Goal: Information Seeking & Learning: Learn about a topic

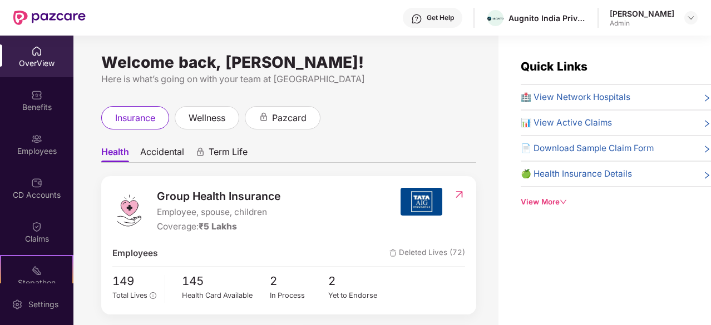
click at [552, 202] on div "View More" at bounding box center [615, 202] width 190 height 12
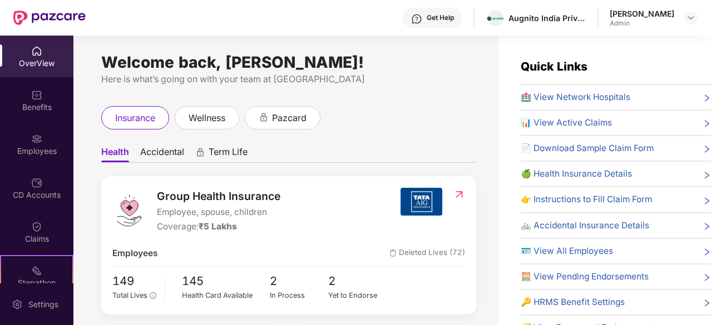
click at [686, 172] on div "🍏 Health Insurance Details" at bounding box center [615, 173] width 190 height 13
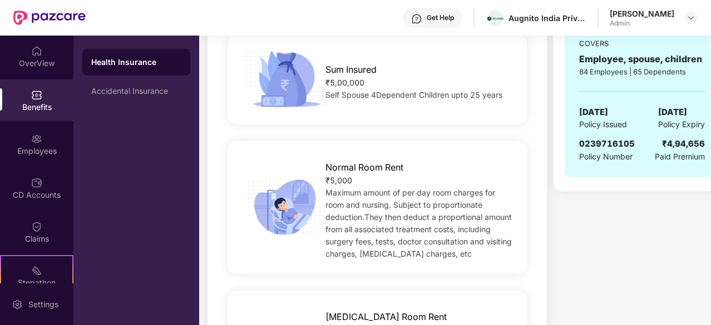
scroll to position [56, 0]
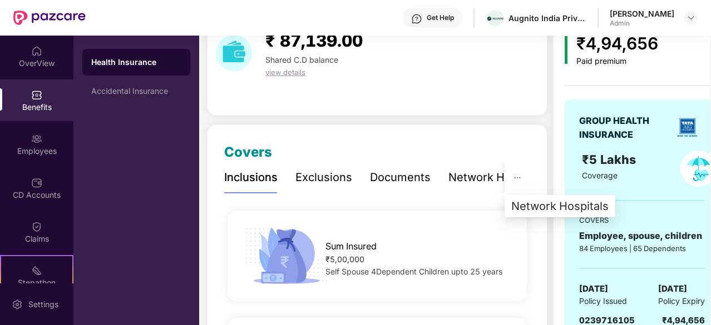
click at [520, 175] on icon "ellipsis" at bounding box center [517, 178] width 8 height 8
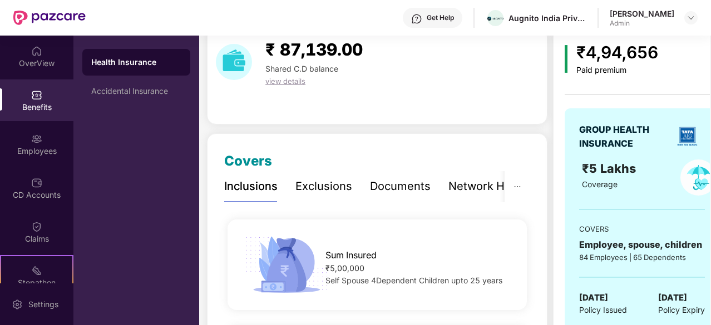
scroll to position [0, 0]
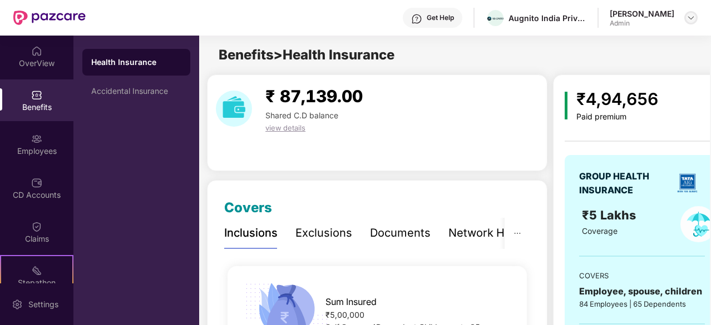
click at [689, 24] on div at bounding box center [690, 17] width 13 height 13
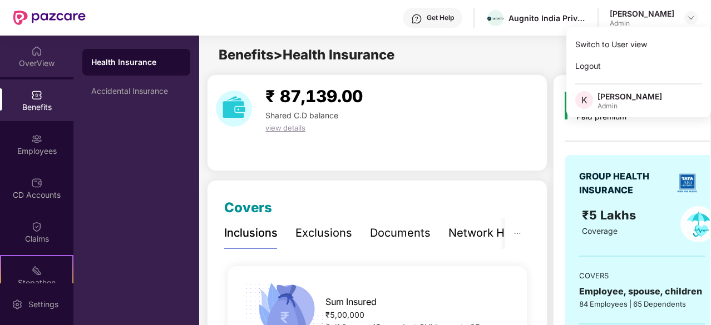
click at [35, 66] on div "OverView" at bounding box center [36, 63] width 73 height 11
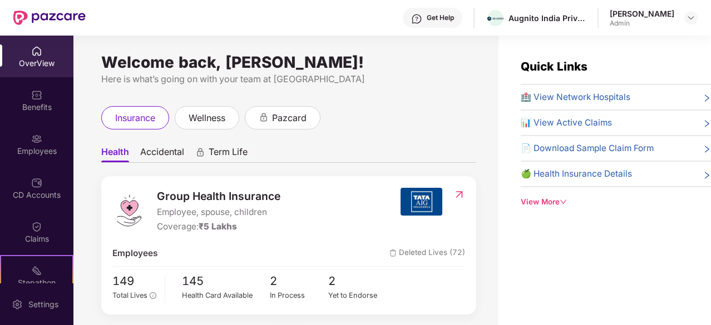
click at [552, 203] on div "View More" at bounding box center [615, 202] width 190 height 12
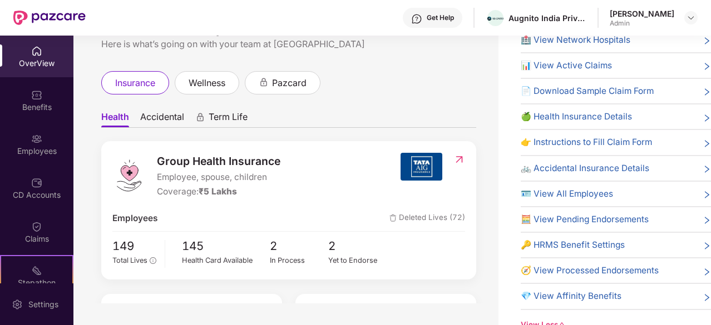
scroll to position [36, 0]
drag, startPoint x: 645, startPoint y: 186, endPoint x: 683, endPoint y: 184, distance: 37.9
click at [683, 184] on div "🏥 View Network Hospitals 📊 View Active Claims 📄 Download Sample Claim Form 🍏 He…" at bounding box center [615, 171] width 190 height 277
click at [683, 187] on div "🪪 View All Employees" at bounding box center [615, 193] width 190 height 13
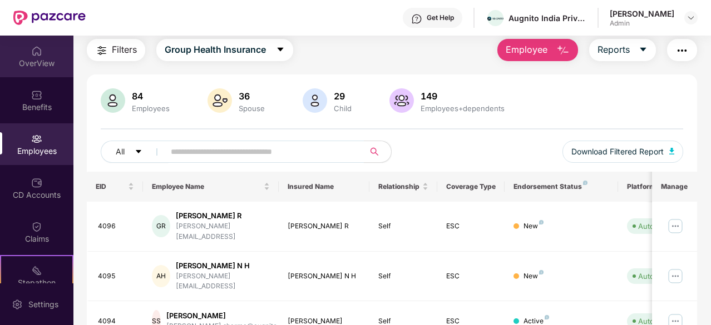
click at [48, 60] on div "OverView" at bounding box center [36, 63] width 73 height 11
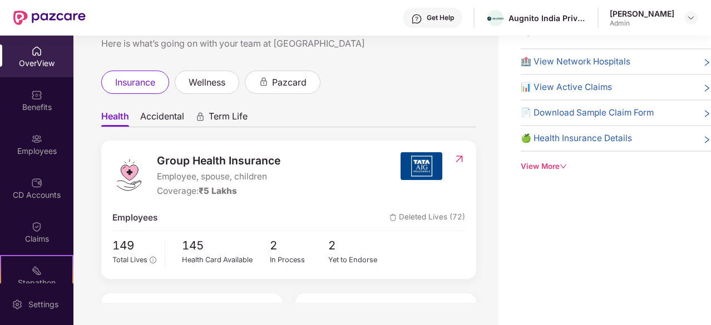
click at [562, 165] on icon "down" at bounding box center [562, 166] width 7 height 7
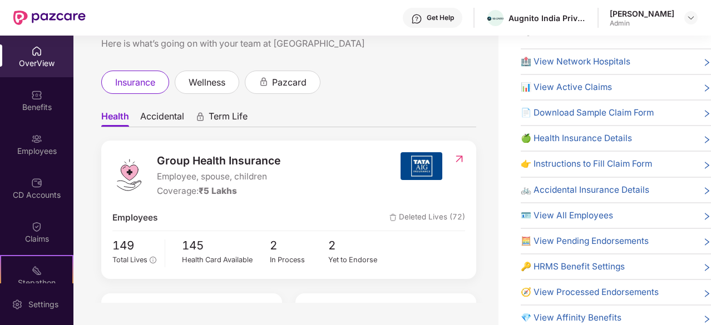
scroll to position [22, 0]
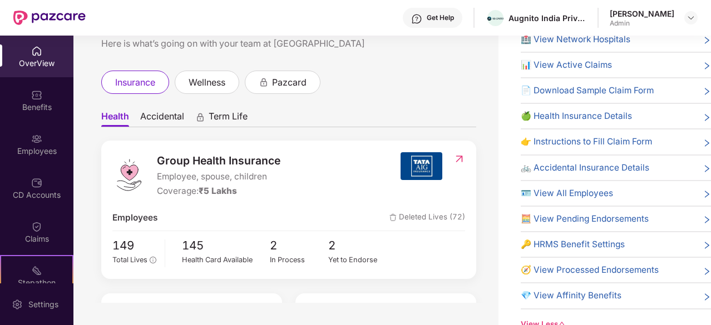
click at [670, 171] on div "🚲 Accidental Insurance Details" at bounding box center [615, 167] width 190 height 13
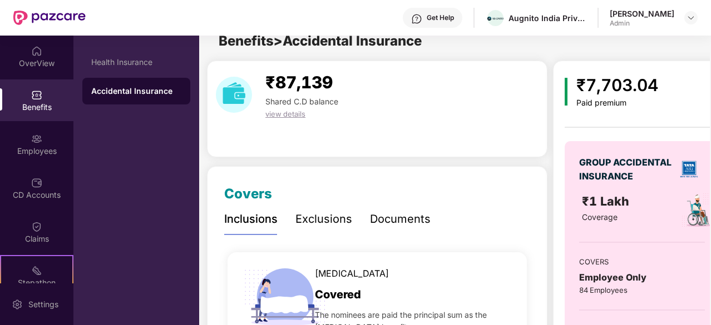
scroll to position [0, 0]
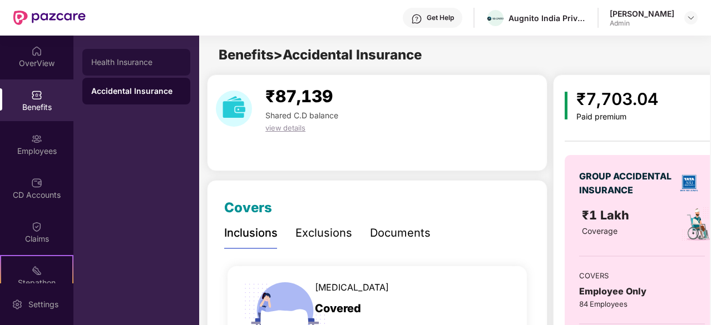
click at [165, 68] on div "Health Insurance" at bounding box center [136, 62] width 108 height 27
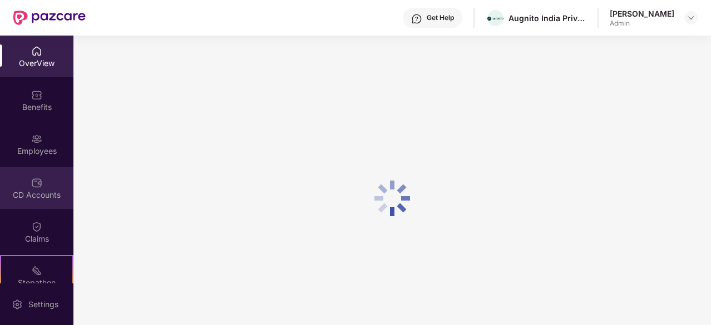
click at [42, 201] on div "CD Accounts" at bounding box center [36, 188] width 73 height 42
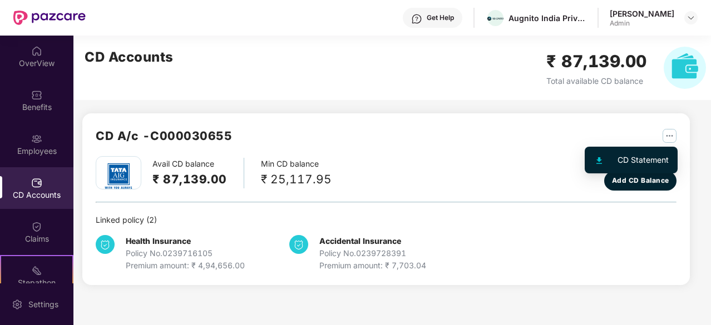
click at [671, 133] on img "button" at bounding box center [669, 136] width 14 height 14
click at [658, 154] on div "CD Statement" at bounding box center [642, 160] width 51 height 12
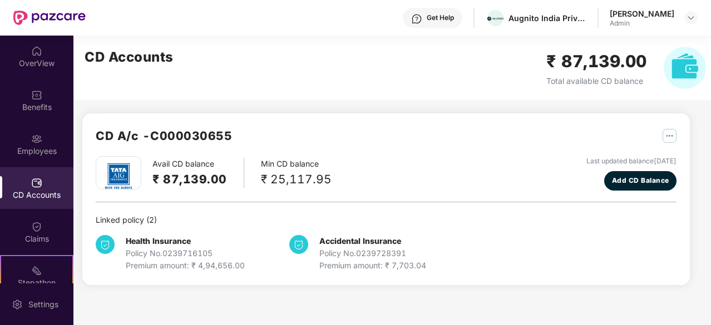
click at [444, 20] on div "Get Help" at bounding box center [440, 17] width 27 height 9
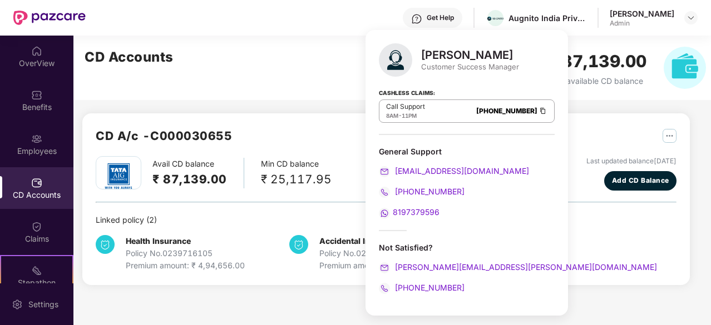
click at [341, 80] on div "CD Accounts ₹ 87,139.00 Total available CD balance" at bounding box center [394, 68] width 643 height 65
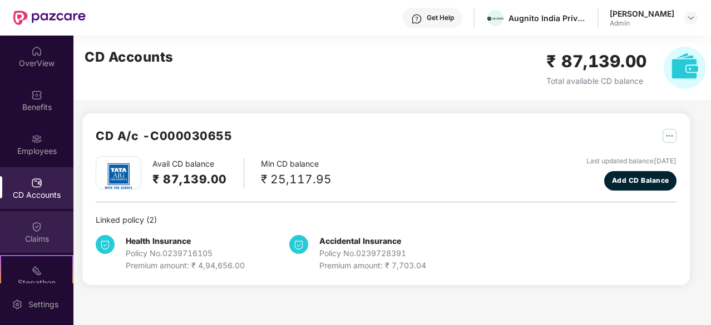
click at [34, 241] on div "Claims" at bounding box center [36, 239] width 73 height 11
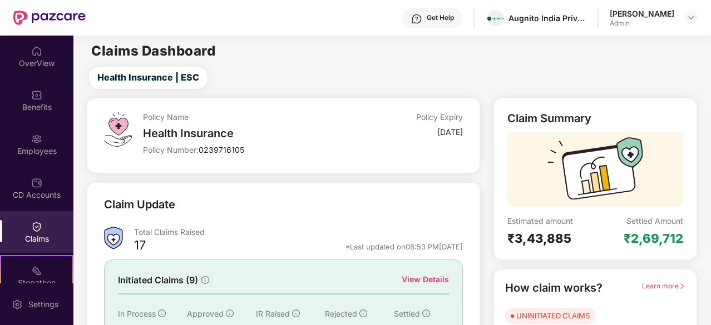
scroll to position [109, 0]
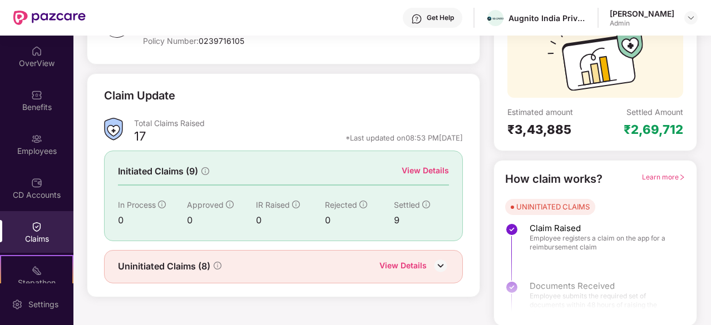
click at [446, 262] on img at bounding box center [440, 265] width 17 height 17
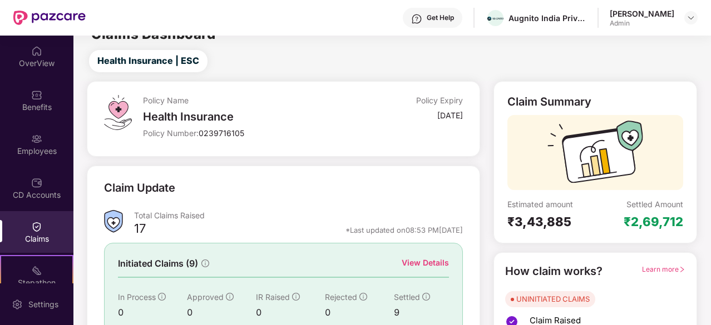
scroll to position [0, 0]
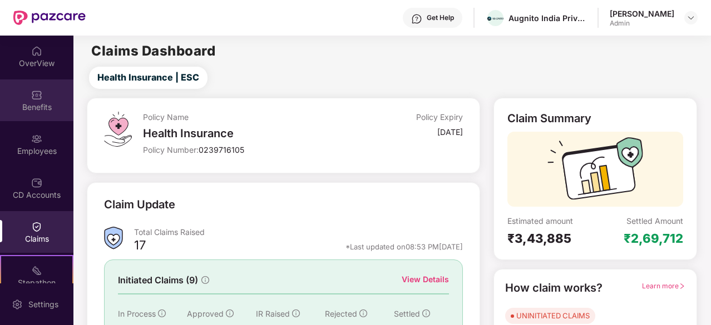
click at [32, 105] on div "Benefits" at bounding box center [36, 107] width 73 height 11
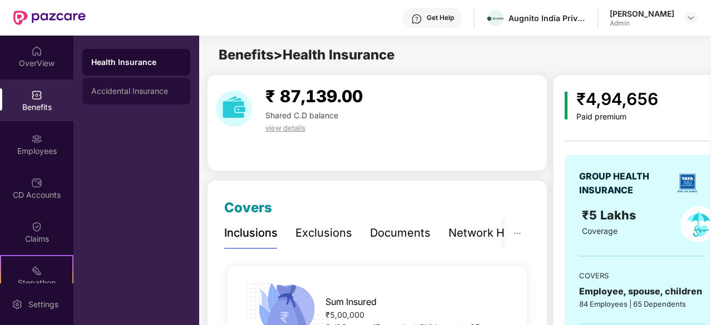
click at [132, 96] on div "Accidental Insurance" at bounding box center [136, 91] width 108 height 27
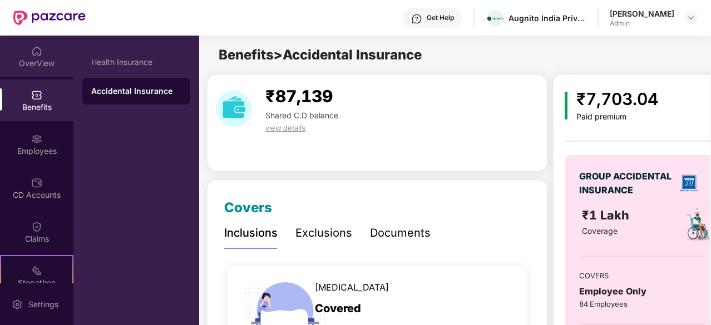
click at [41, 64] on div "OverView" at bounding box center [36, 63] width 73 height 11
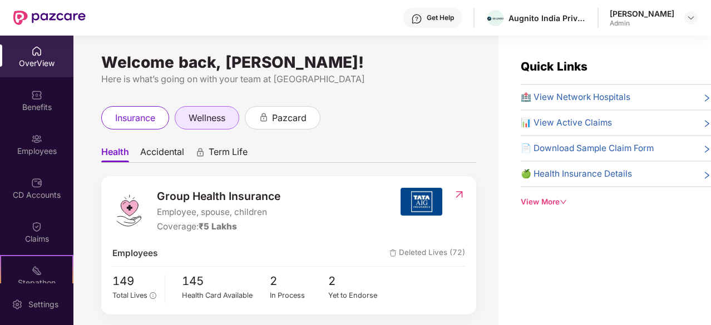
click at [200, 125] on div "wellness" at bounding box center [207, 117] width 65 height 23
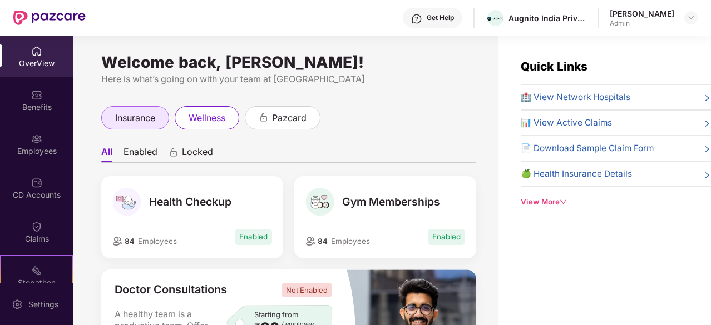
click at [136, 118] on span "insurance" at bounding box center [135, 118] width 40 height 14
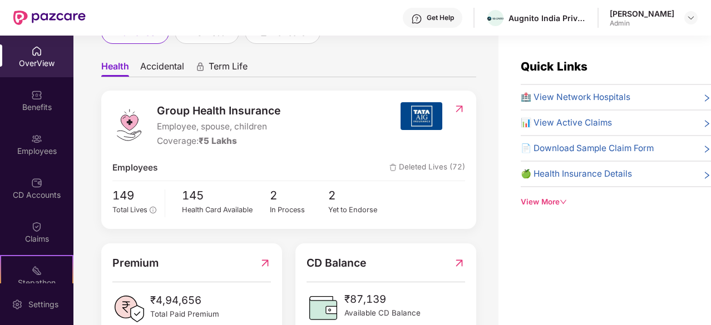
scroll to position [85, 0]
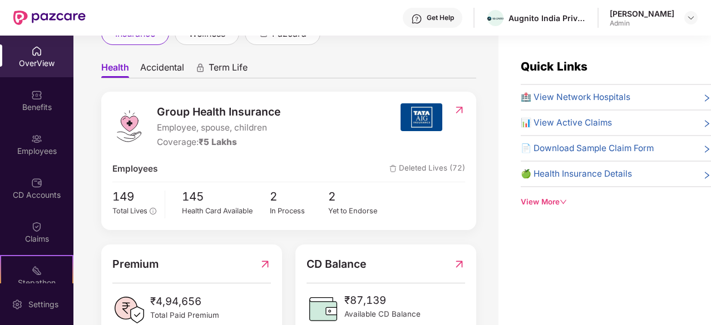
click at [453, 112] on img at bounding box center [459, 110] width 12 height 11
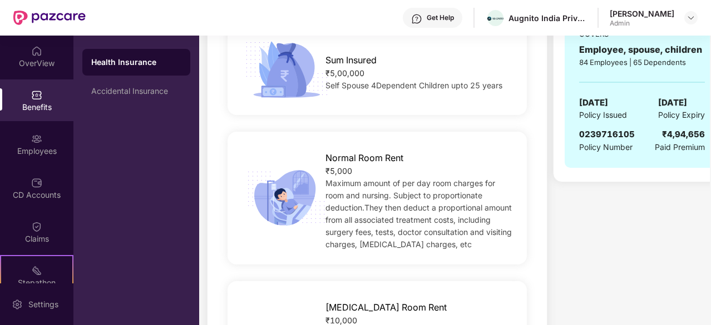
scroll to position [0, 0]
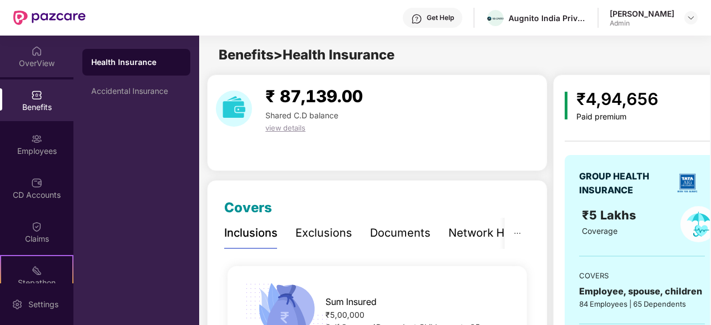
click at [41, 56] on div "OverView" at bounding box center [36, 57] width 73 height 42
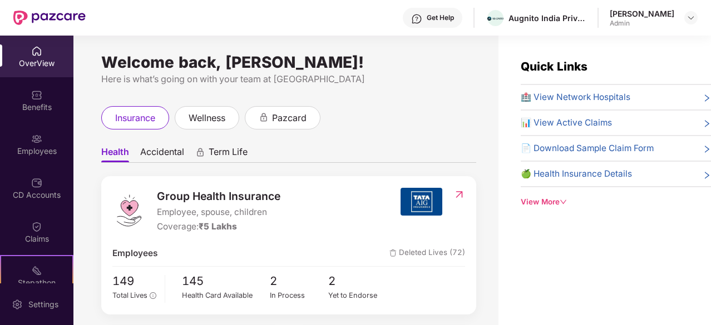
click at [544, 194] on div "Quick Links 🏥 View Network Hospitals 📊 View Active Claims 📄 Download Sample Cla…" at bounding box center [615, 133] width 190 height 150
click at [543, 199] on div "View More" at bounding box center [615, 202] width 190 height 12
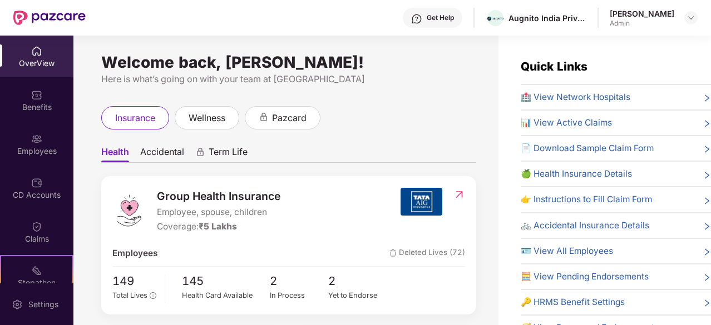
click at [448, 9] on div "Get Help" at bounding box center [433, 18] width 60 height 20
click at [347, 53] on div "Welcome back, [PERSON_NAME]! Here is what’s going on with your team at Pazcare …" at bounding box center [285, 187] width 425 height 303
